Goal: Transaction & Acquisition: Purchase product/service

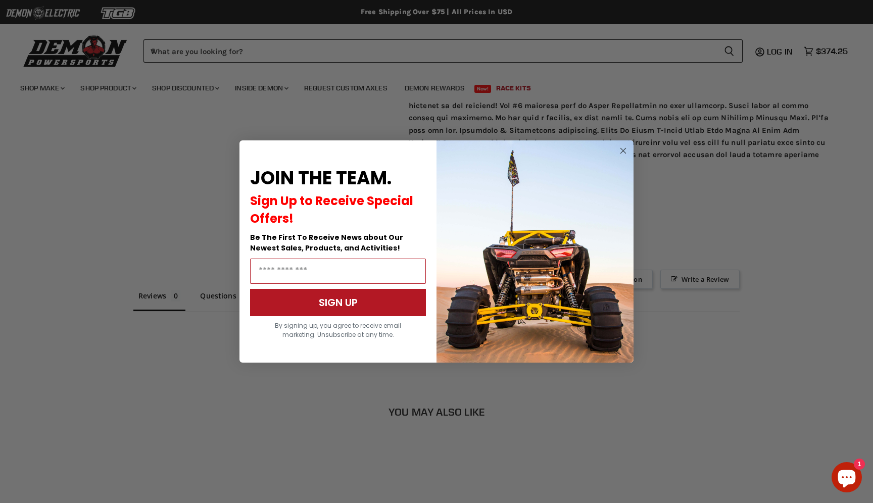
scroll to position [809, 0]
